Goal: Feedback & Contribution: Submit feedback/report problem

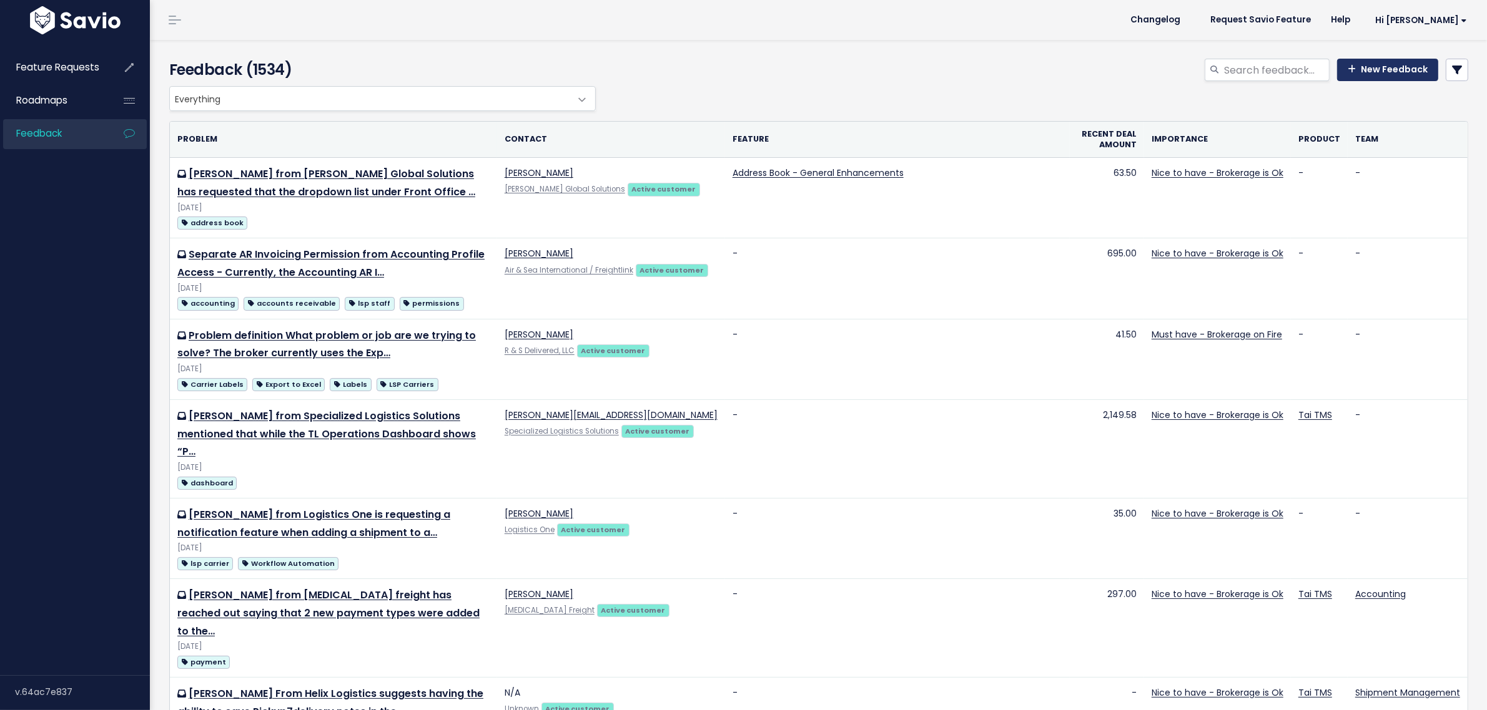
click at [1352, 61] on link "New Feedback" at bounding box center [1387, 70] width 101 height 22
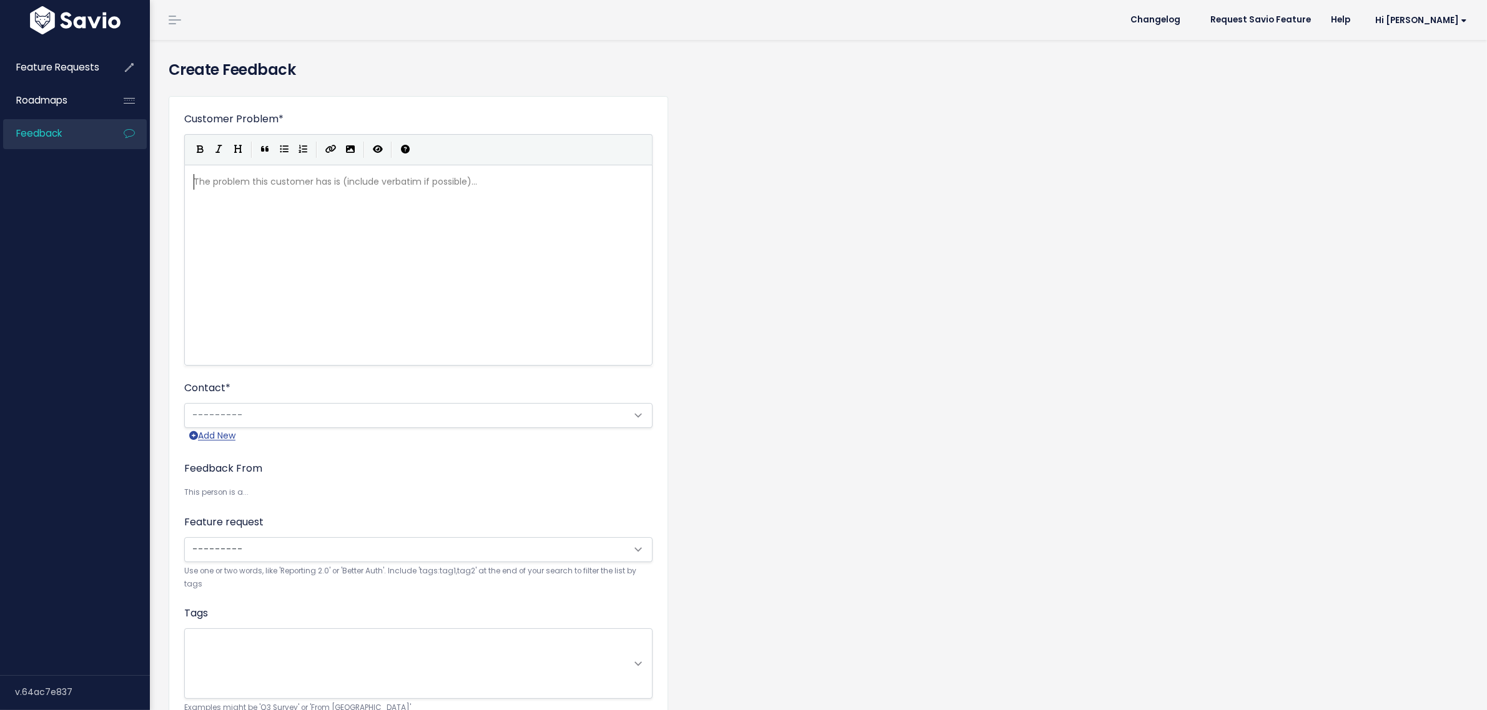
scroll to position [1, 0]
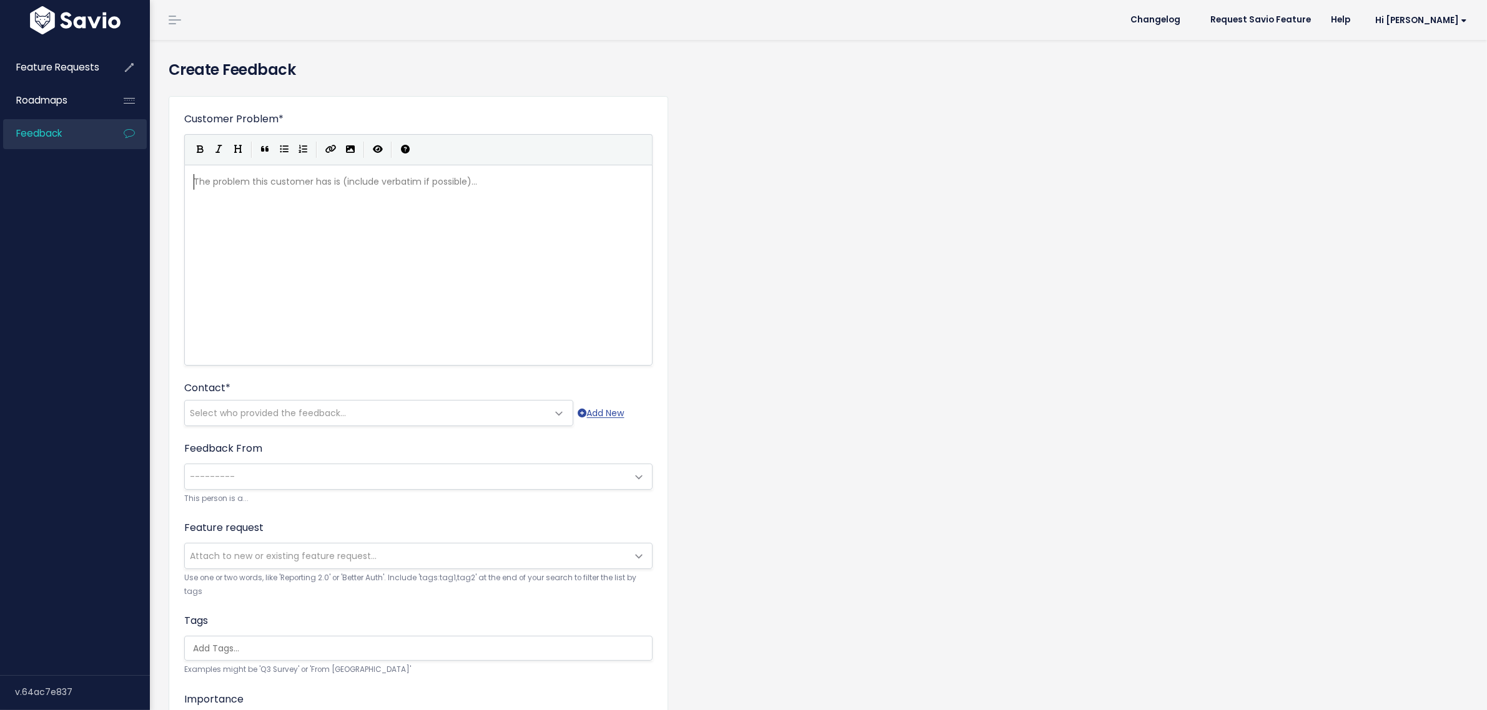
click at [350, 204] on div "The problem this customer has is (include verbatim if possible)... xxxxxxxxxx ​" at bounding box center [434, 281] width 486 height 219
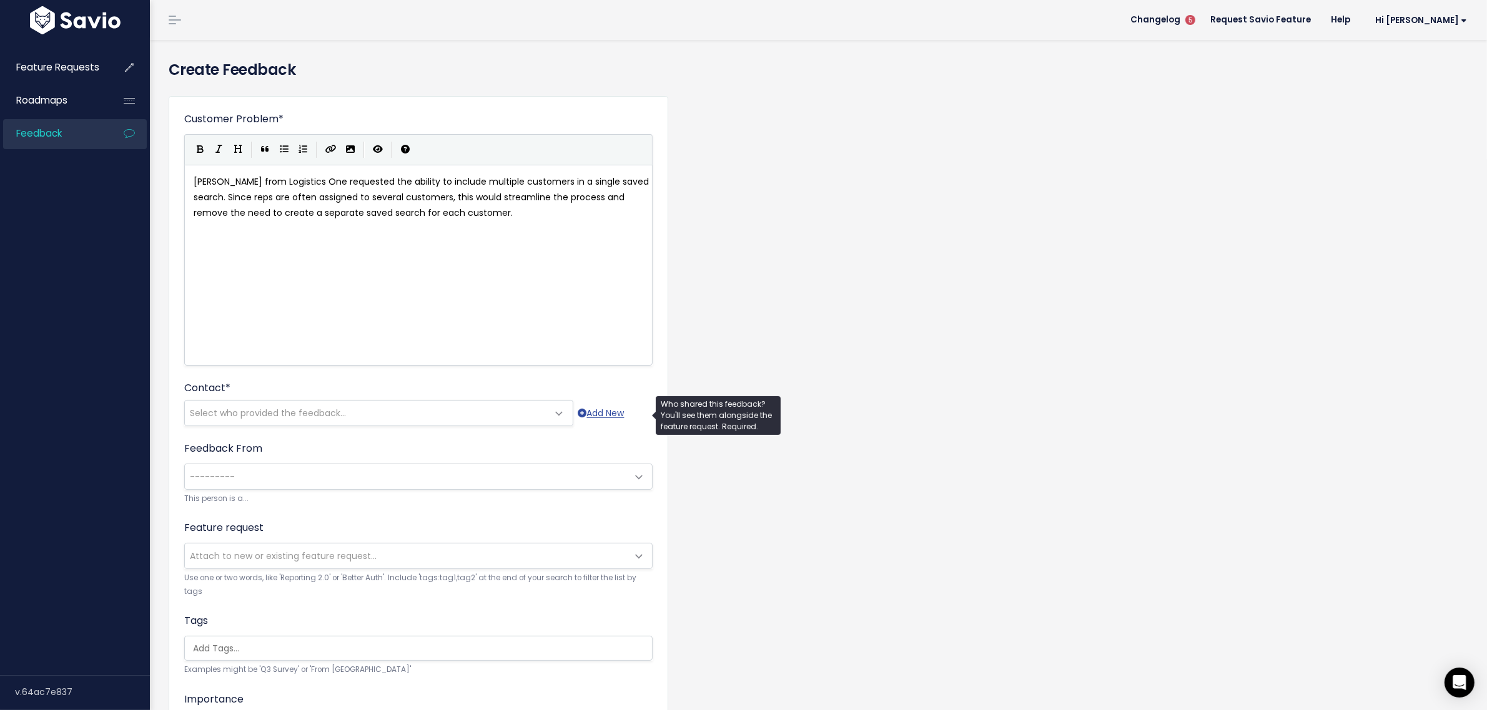
click at [270, 401] on span "Select who provided the feedback..." at bounding box center [366, 413] width 363 height 25
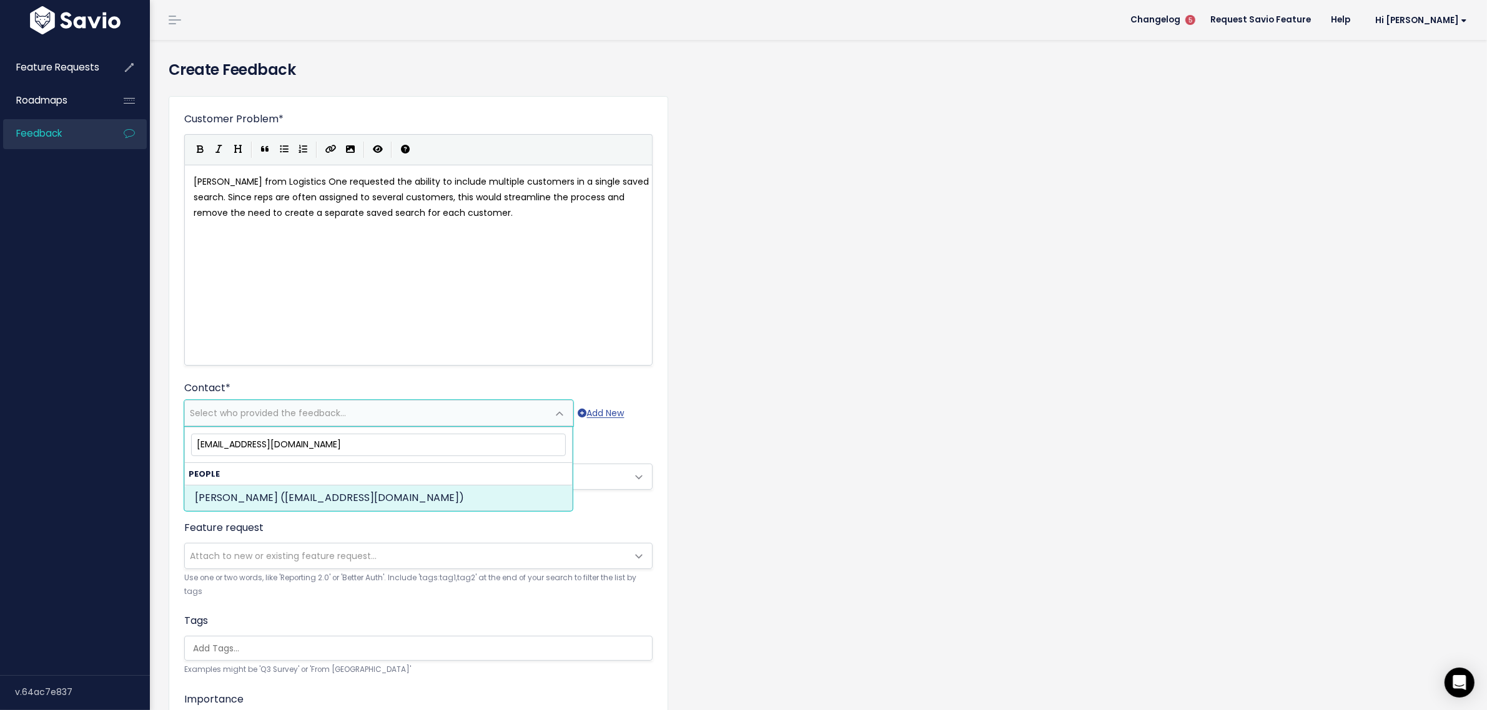
type input "jmadden@logisticsone.com"
select select "ACTIVE"
select select "89734801"
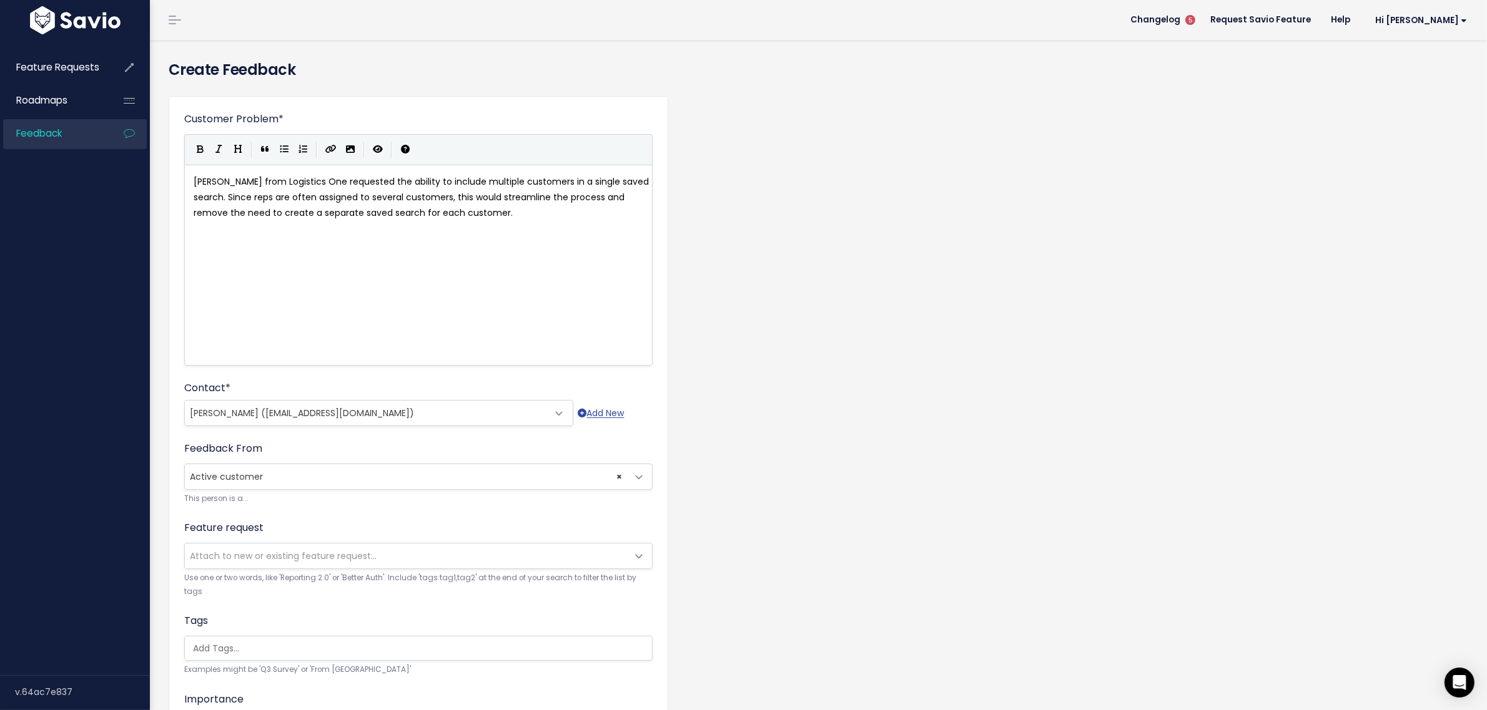
scroll to position [1, 0]
click at [544, 240] on div "xxxxxxxxxx Jonathan Madden from Logistics One requested the ability to include …" at bounding box center [434, 281] width 486 height 219
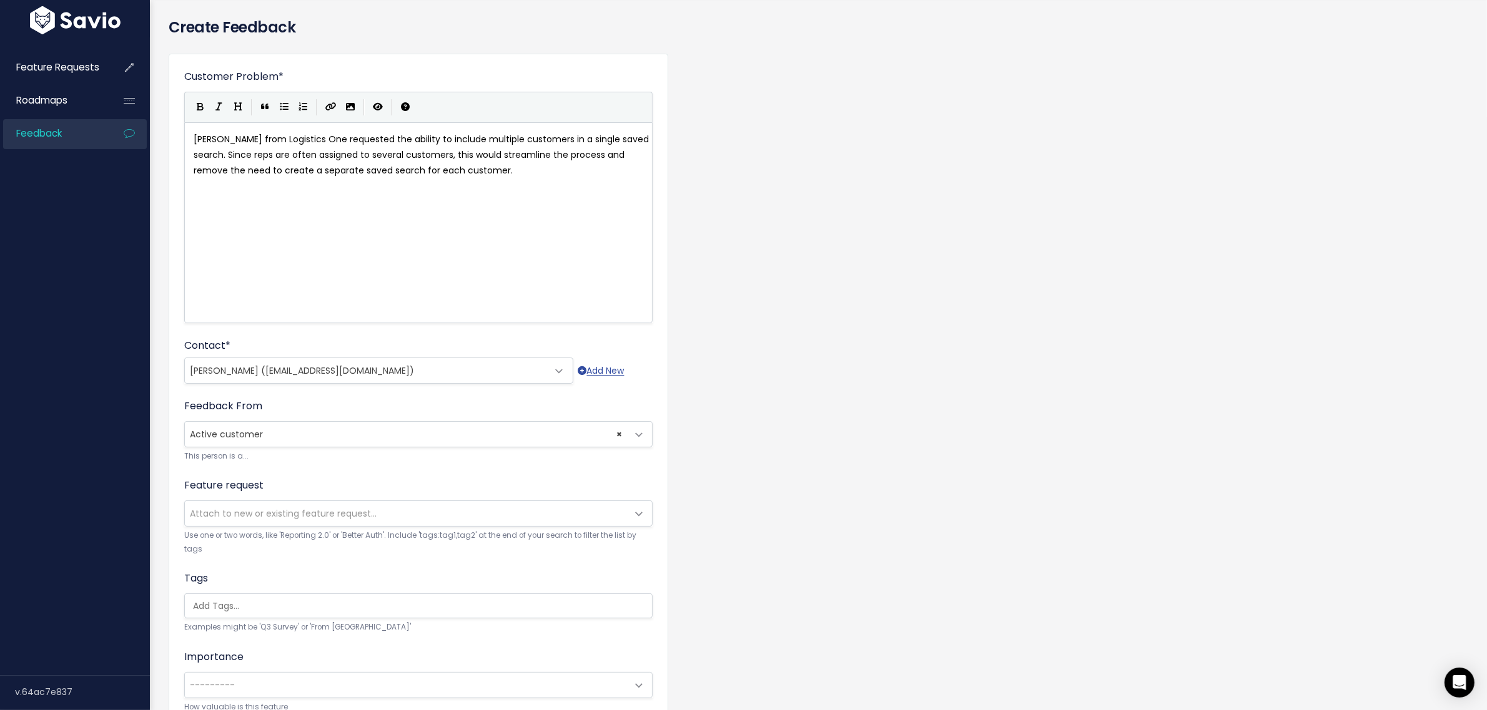
scroll to position [234, 0]
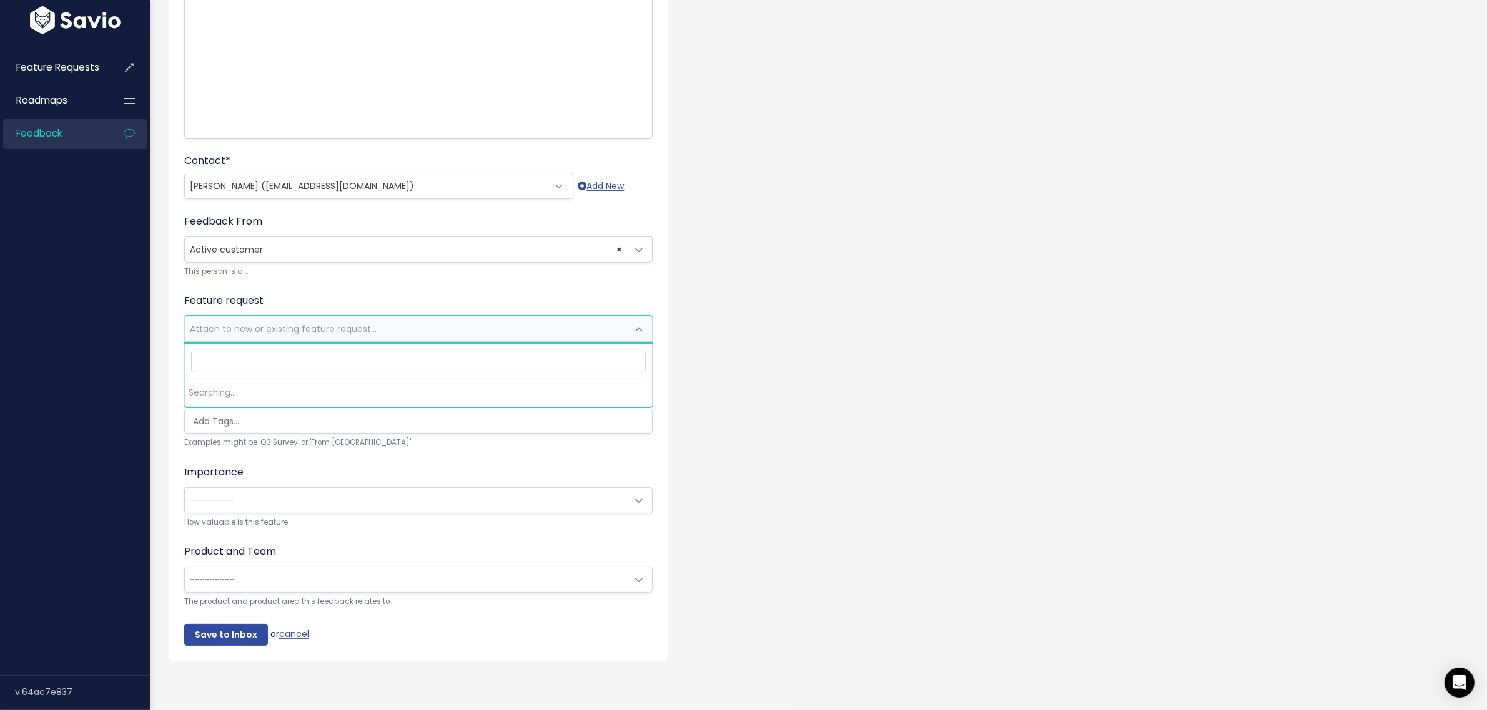
click at [288, 332] on span "Attach to new or existing feature request..." at bounding box center [406, 329] width 442 height 25
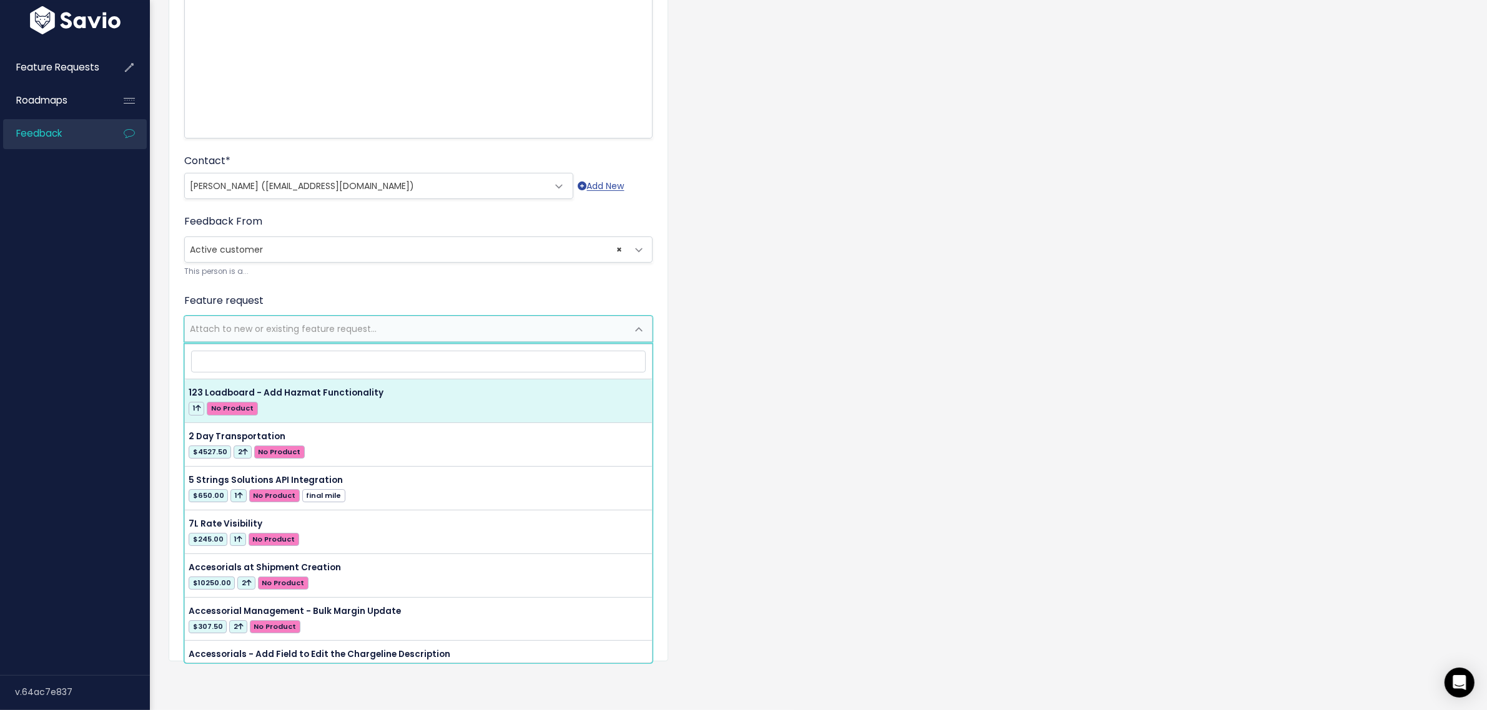
click at [410, 282] on form "Customer Problem * Jonathan Madden from Logistics One requested the ability to …" at bounding box center [418, 265] width 468 height 762
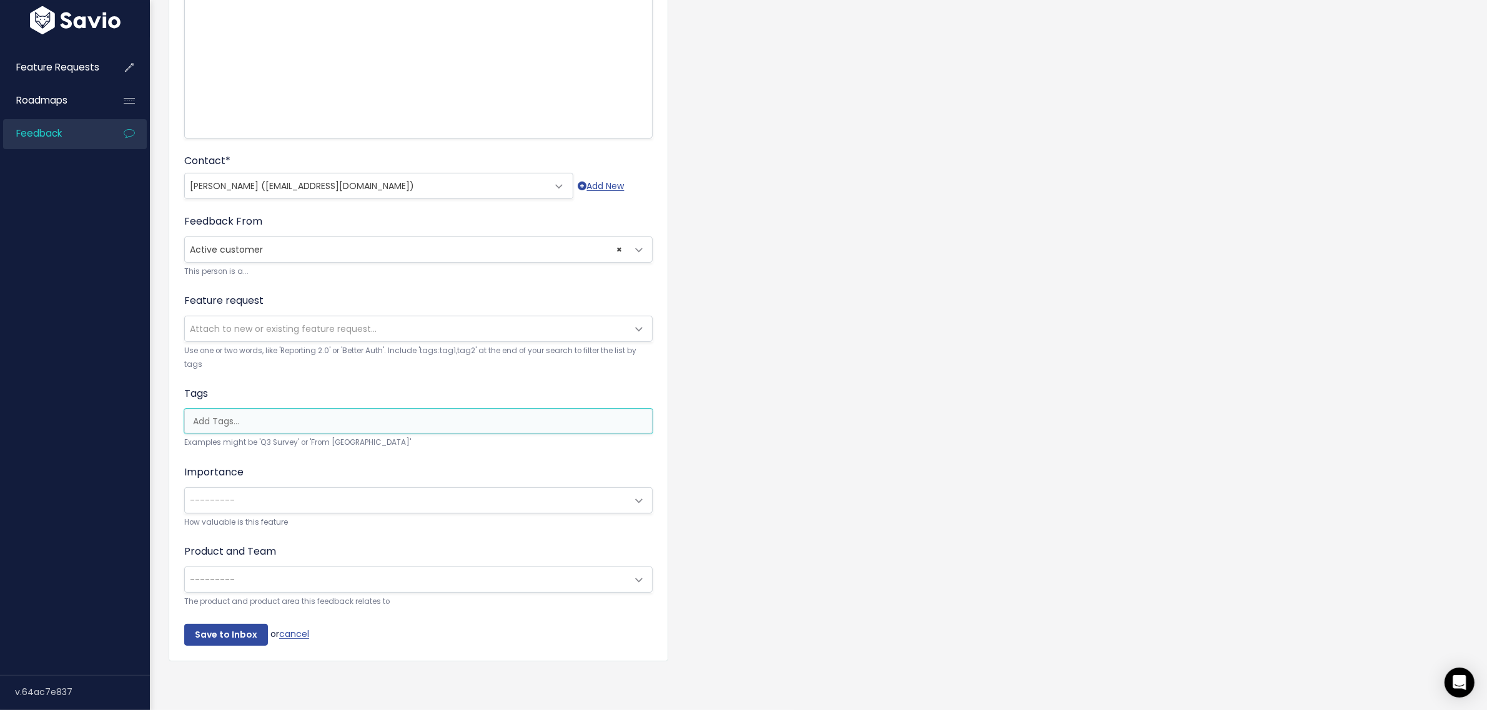
scroll to position [0, 3]
click at [293, 425] on ul at bounding box center [418, 422] width 467 height 24
type input "s"
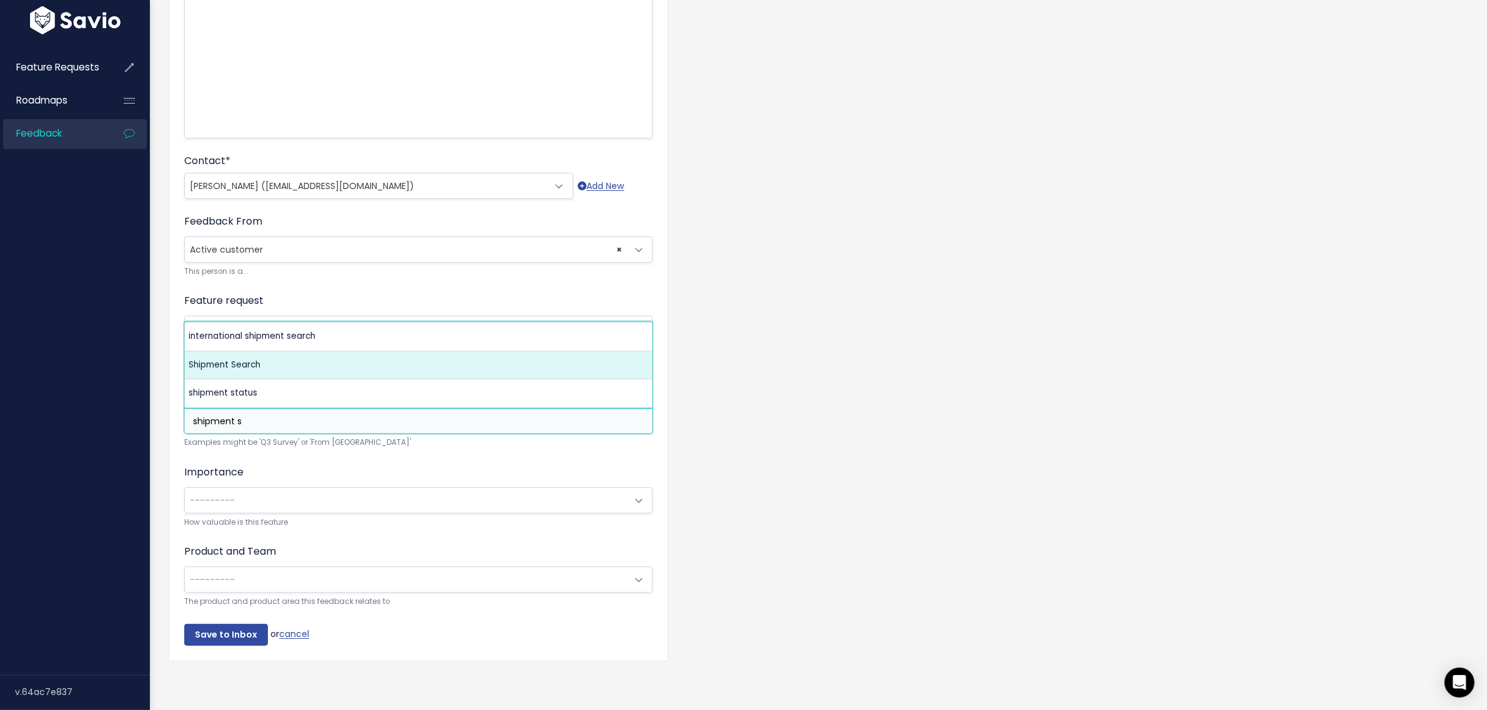
type input "shipment s"
select select "5070"
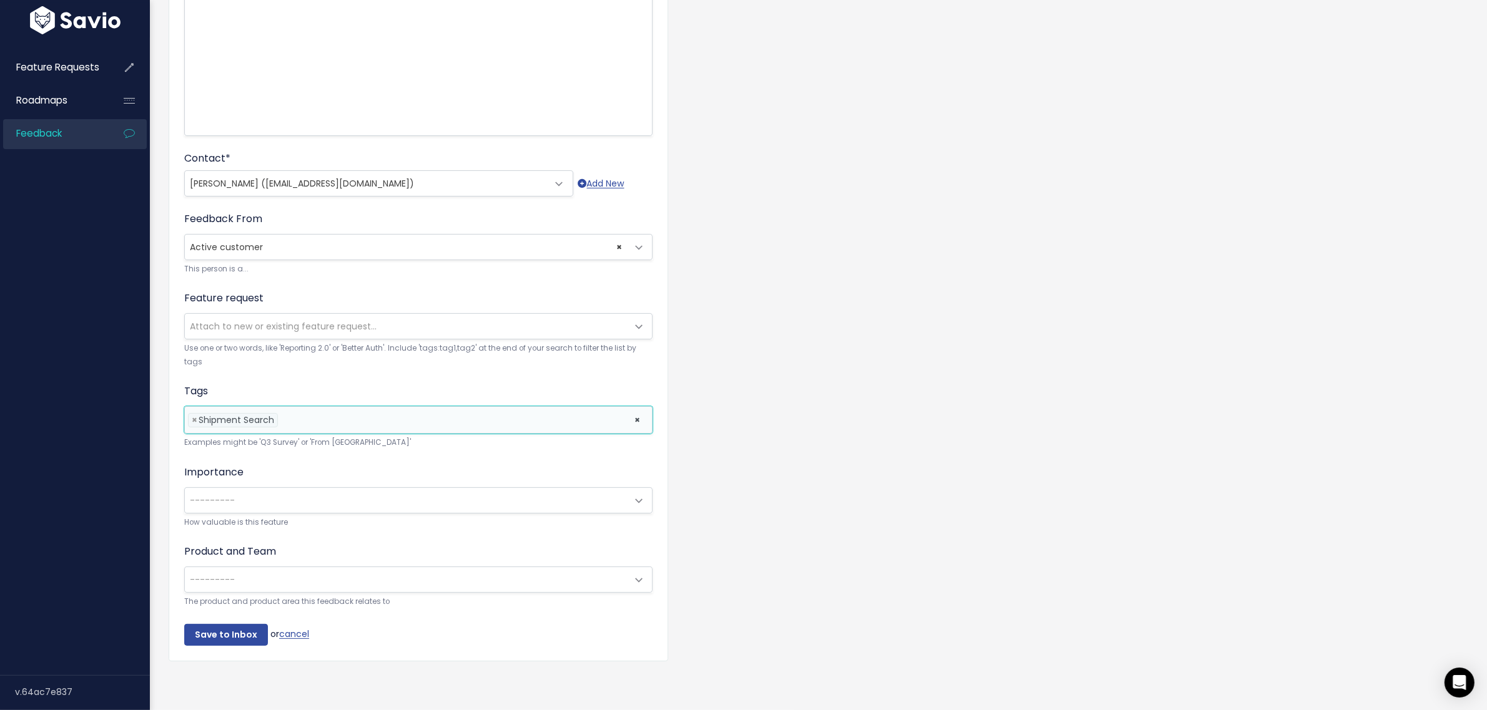
click at [241, 496] on span "---------" at bounding box center [406, 500] width 442 height 25
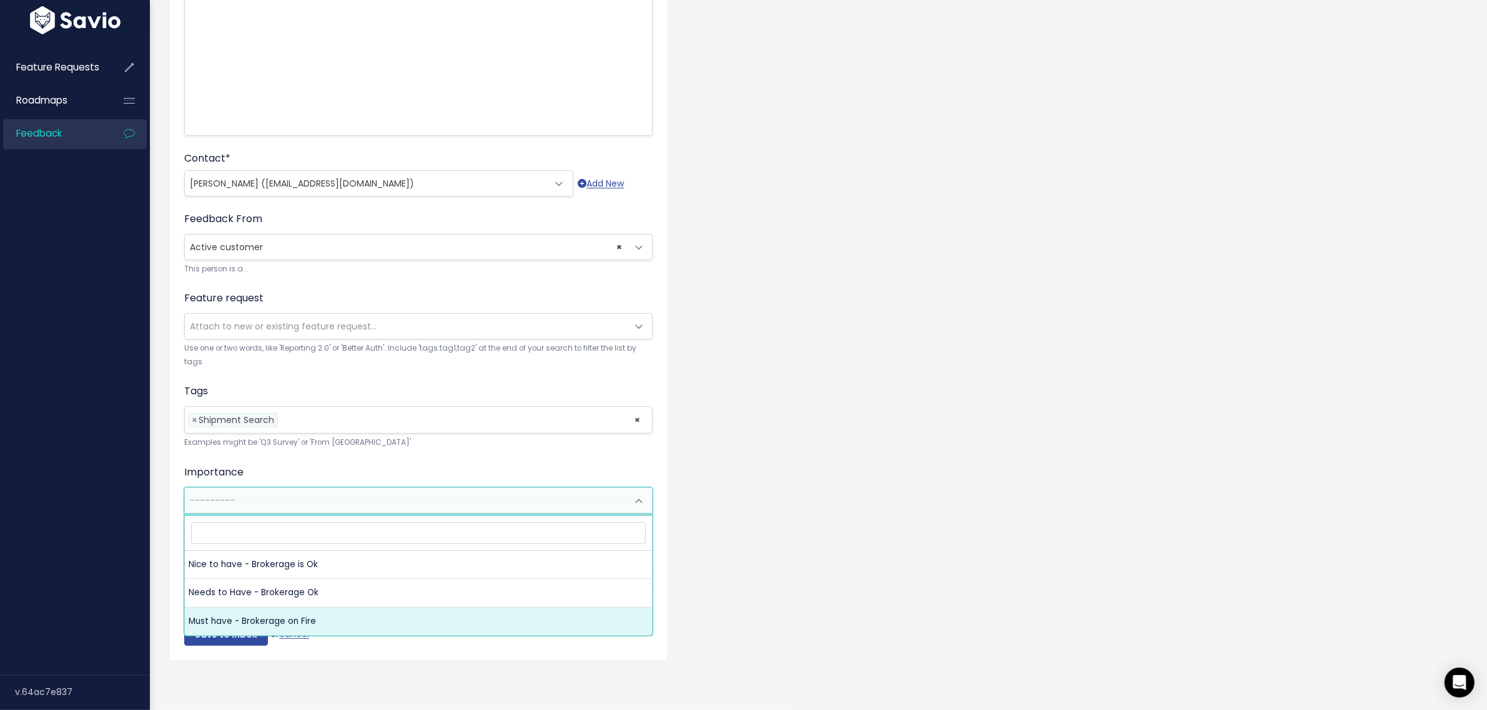
select select "MUST_HAVE"
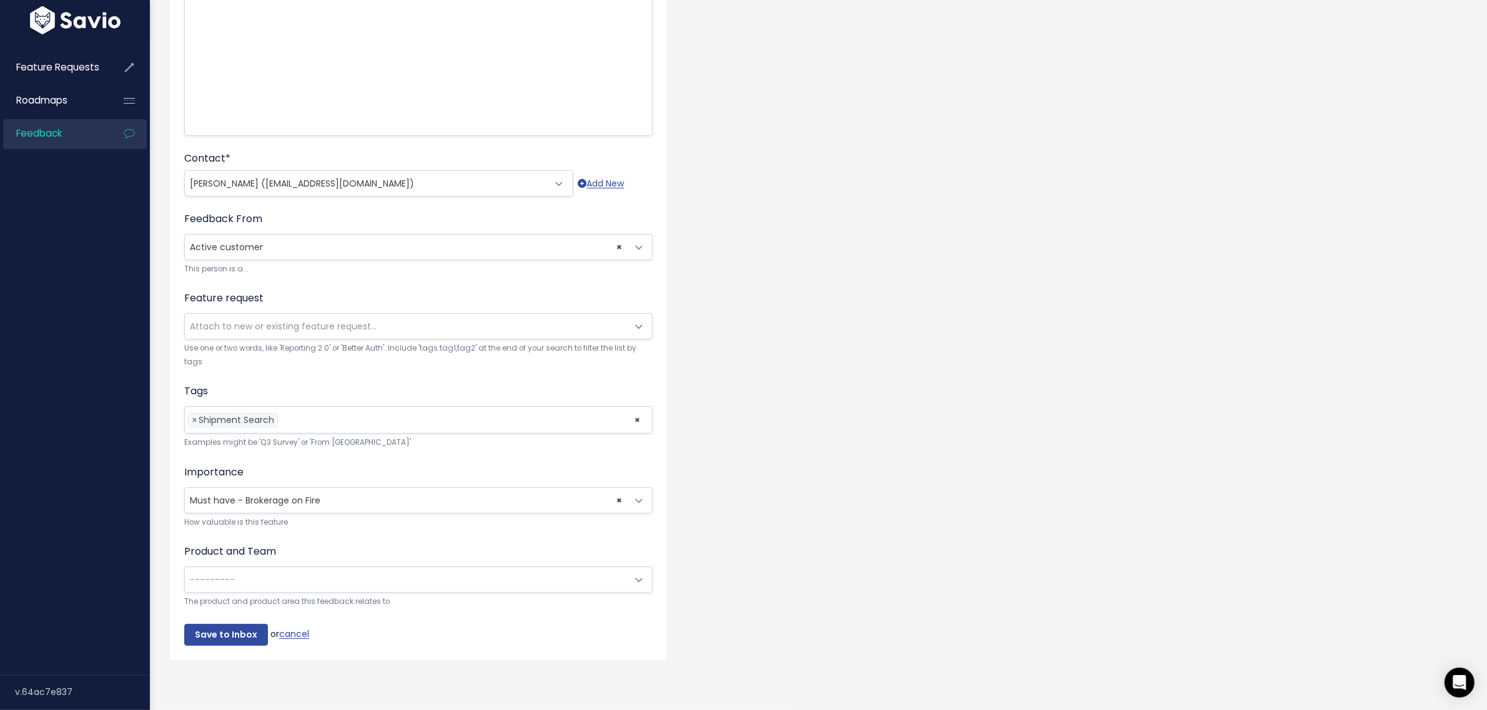
click at [239, 579] on span "---------" at bounding box center [406, 580] width 442 height 25
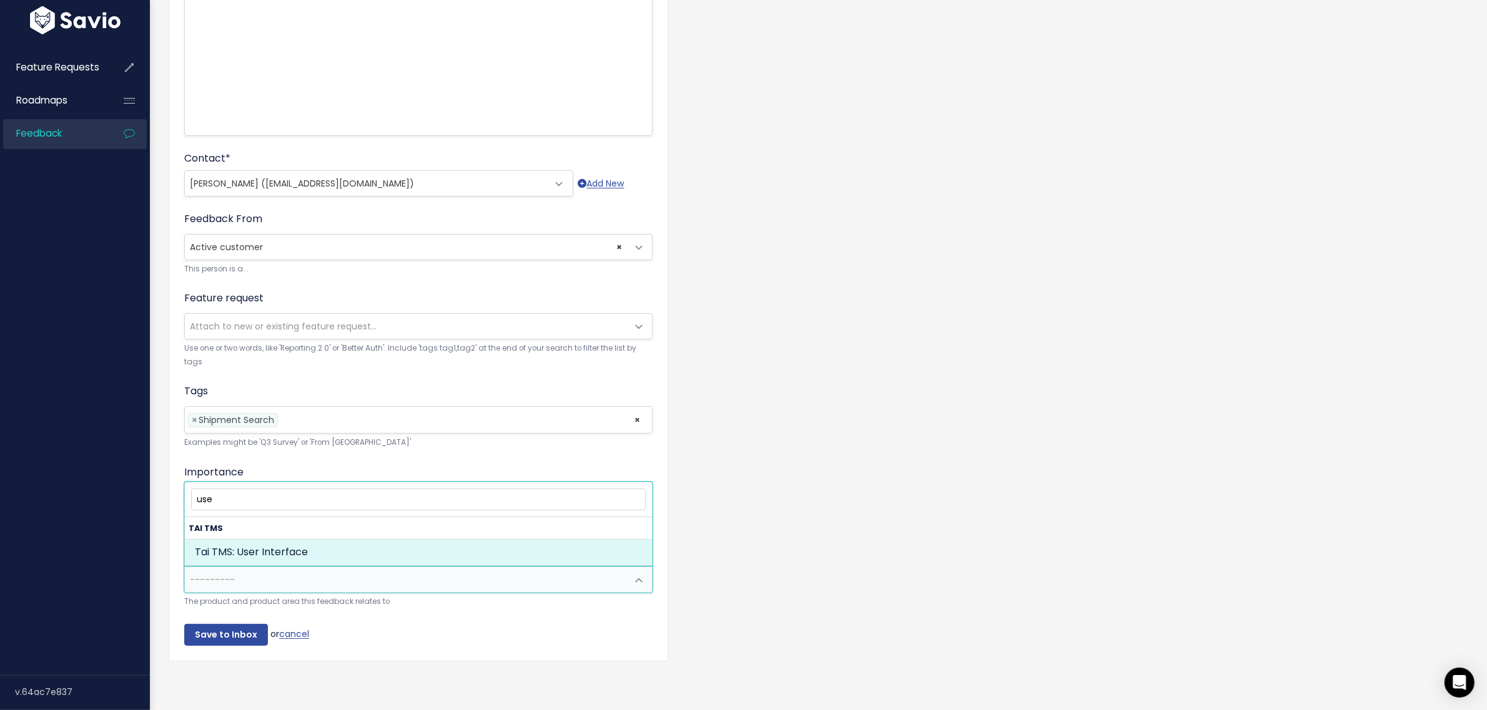
type input "use"
select select "MAIN:USER_INTERFACE"
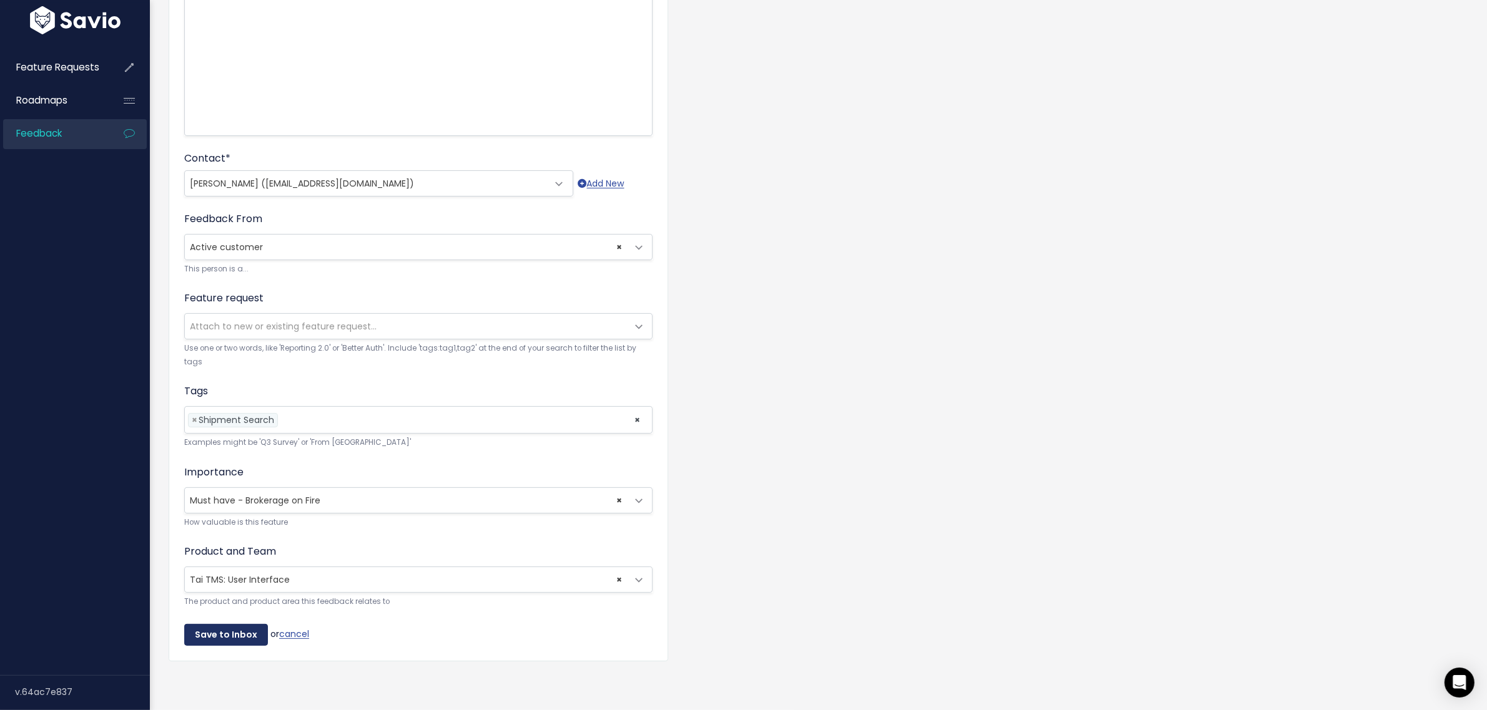
drag, startPoint x: 231, startPoint y: 632, endPoint x: 236, endPoint y: 622, distance: 11.2
click at [232, 629] on input "Save to Inbox" at bounding box center [226, 635] width 84 height 22
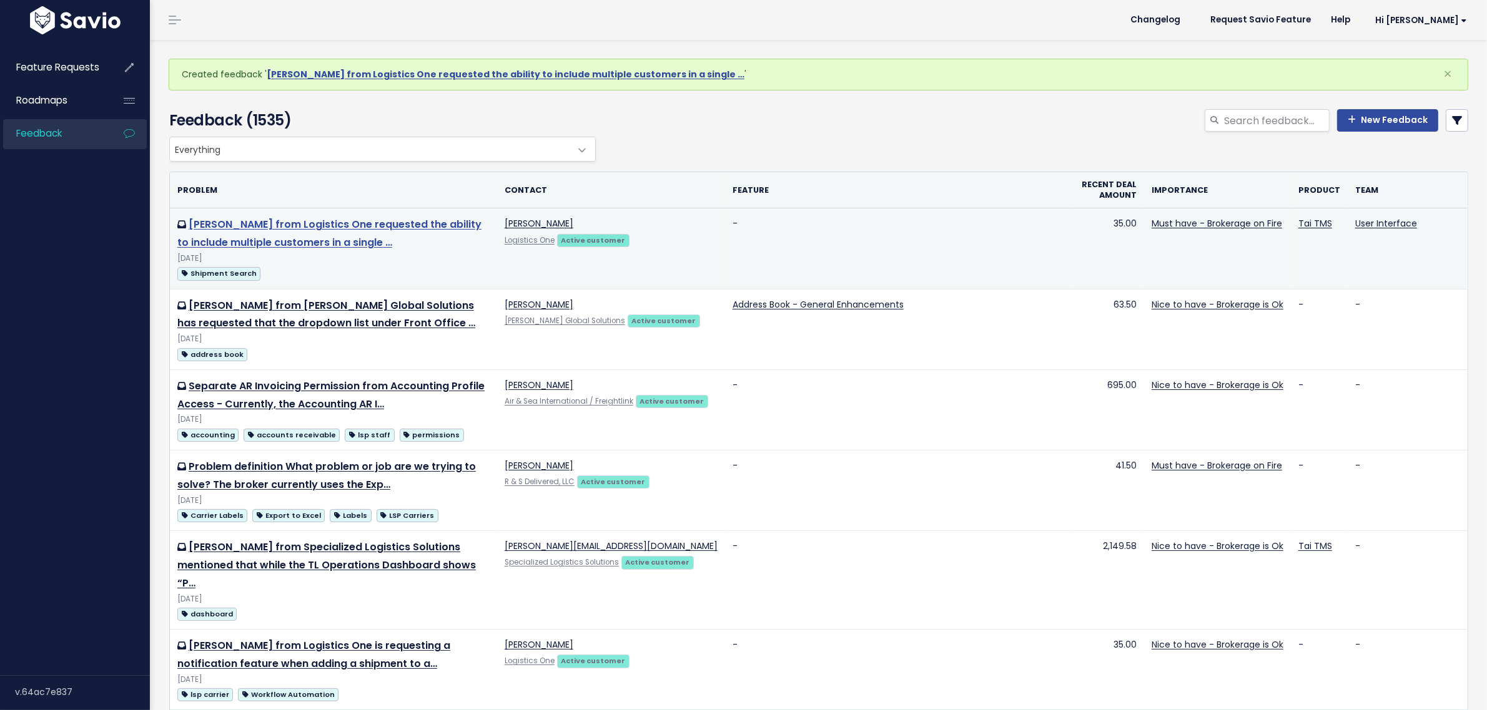
click at [278, 236] on link "[PERSON_NAME] from Logistics One requested the ability to include multiple cust…" at bounding box center [329, 233] width 304 height 32
